Goal: Information Seeking & Learning: Learn about a topic

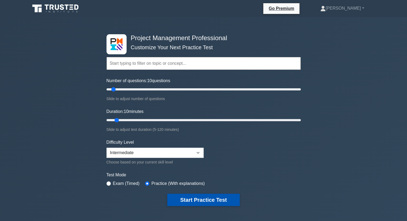
click at [195, 200] on button "Start Practice Test" at bounding box center [203, 200] width 72 height 12
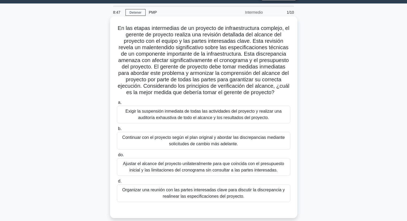
scroll to position [27, 0]
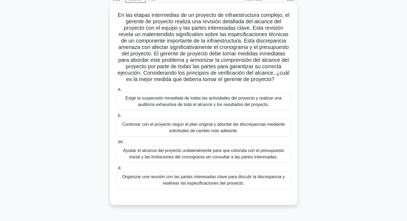
click at [170, 177] on font "Organizar una reunión con las partes interesadas clave para discutir la discrep…" at bounding box center [203, 179] width 162 height 11
click at [117, 170] on input "d. Organizar una reunión con las partes interesadas clave para discutir la disc…" at bounding box center [117, 167] width 0 height 3
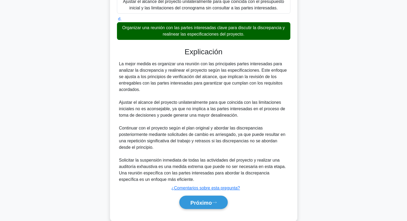
scroll to position [186, 0]
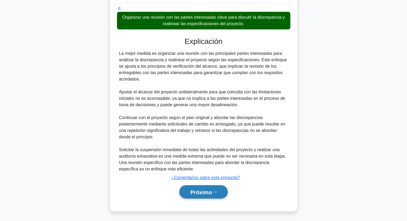
click at [206, 192] on font "Próximo" at bounding box center [200, 192] width 21 height 6
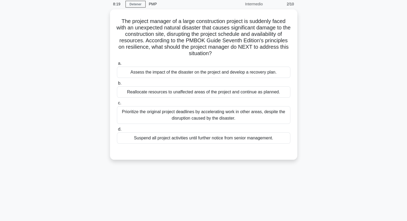
scroll to position [0, 0]
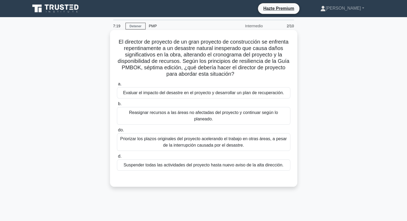
click at [190, 96] on font "Evaluar el impacto del desastre en el proyecto y desarrollar un plan de recuper…" at bounding box center [203, 93] width 161 height 6
click at [117, 86] on input "a. Evaluar el impacto del desastre en el proyecto y desarrollar un plan de recu…" at bounding box center [117, 83] width 0 height 3
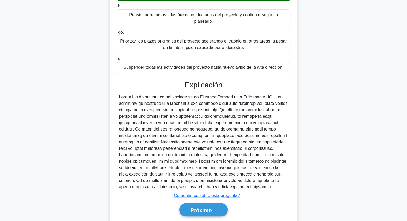
scroll to position [107, 0]
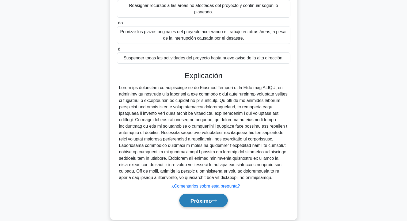
click at [199, 198] on font "Próximo" at bounding box center [200, 201] width 21 height 6
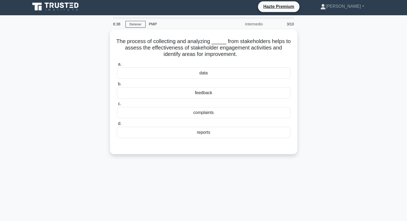
scroll to position [0, 0]
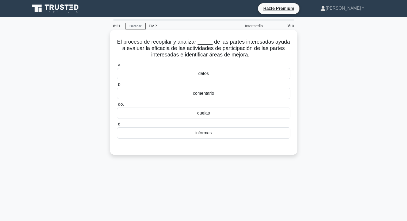
click at [207, 74] on font "datos" at bounding box center [203, 73] width 10 height 5
click at [117, 67] on input "a. datos" at bounding box center [117, 64] width 0 height 3
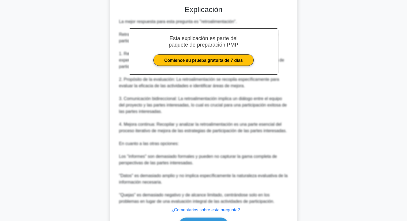
scroll to position [174, 0]
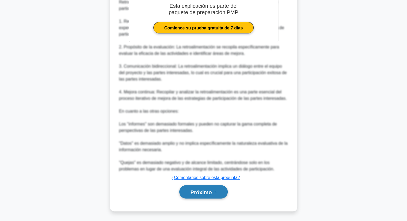
click at [214, 188] on button "Próximo" at bounding box center [203, 192] width 48 height 14
click at [215, 197] on button "Próximo" at bounding box center [203, 192] width 48 height 14
click at [215, 194] on button "Próximo" at bounding box center [203, 192] width 48 height 14
click at [215, 193] on button "Próximo" at bounding box center [203, 192] width 48 height 14
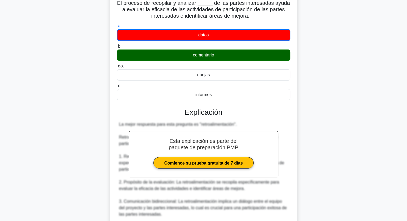
scroll to position [0, 0]
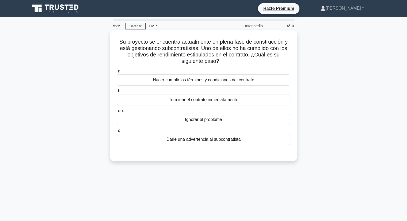
click at [220, 142] on font "Darle una advertencia al subcontratista" at bounding box center [203, 139] width 74 height 5
click at [117, 132] on input "d. Darle una advertencia al subcontratista" at bounding box center [117, 130] width 0 height 3
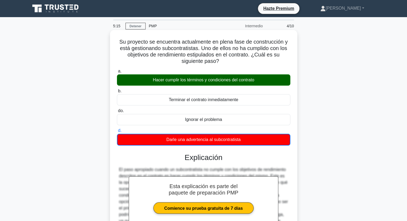
click at [201, 76] on div "Hacer cumplir los términos y condiciones del contrato" at bounding box center [203, 79] width 173 height 11
click at [117, 73] on input "a. Hacer cumplir los términos y condiciones del contrato" at bounding box center [117, 71] width 0 height 3
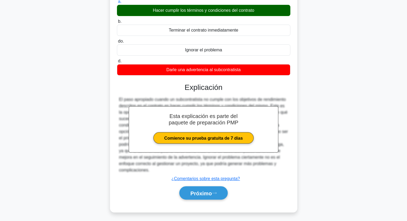
scroll to position [71, 0]
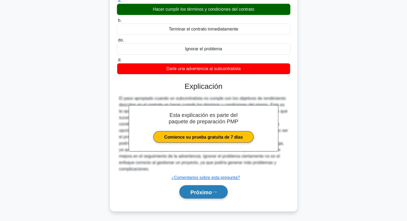
click at [199, 193] on font "Próximo" at bounding box center [200, 192] width 21 height 6
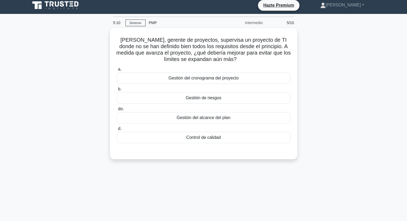
scroll to position [0, 0]
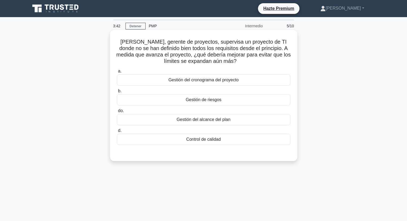
drag, startPoint x: 215, startPoint y: 121, endPoint x: 205, endPoint y: 119, distance: 9.5
click at [205, 119] on font "Gestión del alcance del plan" at bounding box center [204, 119] width 54 height 5
click at [194, 119] on font "Gestión del alcance del plan" at bounding box center [204, 119] width 54 height 5
click at [117, 113] on input "do. Gestión del alcance del plan" at bounding box center [117, 110] width 0 height 3
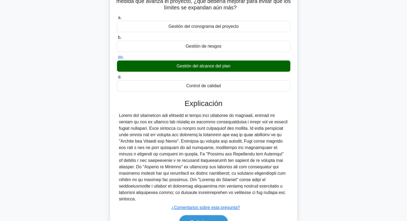
scroll to position [77, 0]
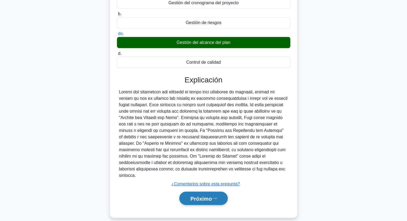
click at [203, 195] on button "Próximo" at bounding box center [203, 199] width 48 height 14
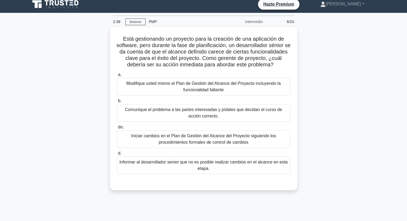
scroll to position [0, 0]
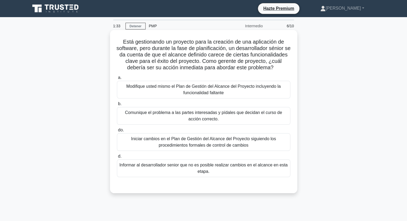
click at [220, 122] on font "Comunique el problema a las partes interesadas y pídales que decidan el curso d…" at bounding box center [203, 115] width 169 height 13
click at [117, 106] on input "b. Comunique el problema a las partes interesadas y pídales que decidan el curs…" at bounding box center [117, 103] width 0 height 3
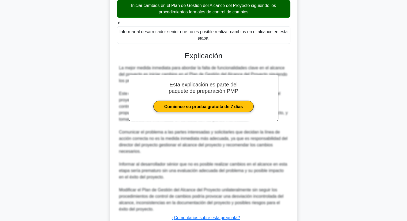
scroll to position [180, 0]
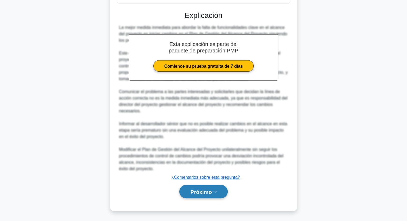
click at [219, 190] on button "Próximo" at bounding box center [203, 192] width 48 height 14
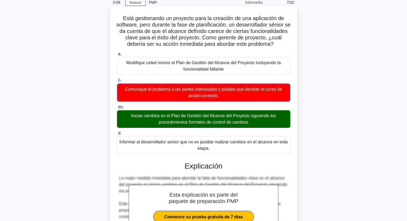
scroll to position [0, 0]
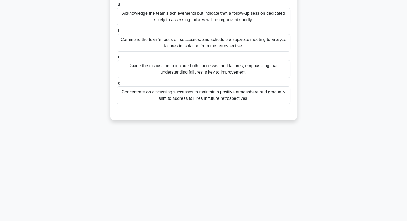
click at [210, 187] on div "0:53 Detener PMP Intermedio 7/10 When conducting a retrospective, you notice th…" at bounding box center [203, 85] width 353 height 268
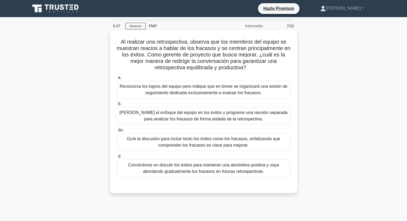
click at [211, 91] on font "Reconozca los logros del equipo pero indique que en breve se organizará una ses…" at bounding box center [204, 89] width 168 height 11
click at [117, 79] on input "a. Reconozca los logros del equipo pero indique que en breve se organizará una …" at bounding box center [117, 77] width 0 height 3
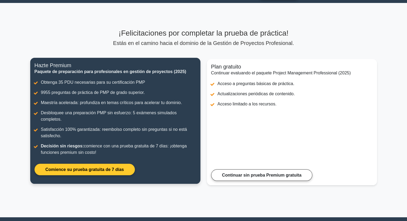
scroll to position [27, 0]
